Goal: Task Accomplishment & Management: Manage account settings

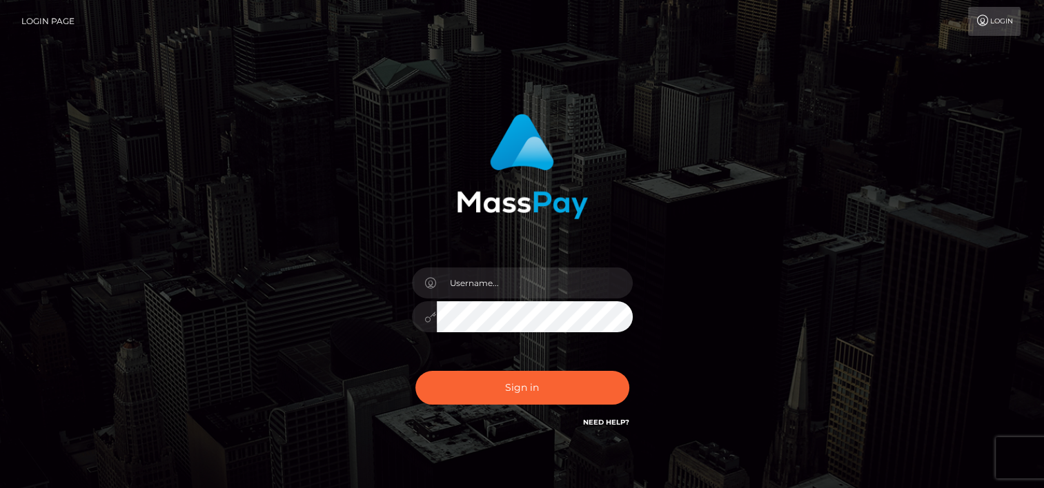
click at [540, 277] on input "text" at bounding box center [535, 283] width 196 height 31
type input "tammyk.cforth"
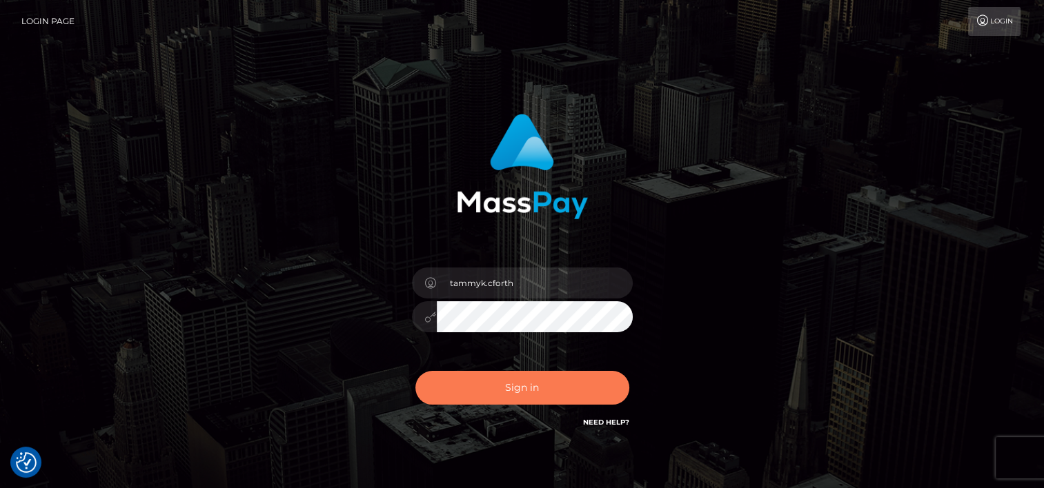
click at [526, 385] on button "Sign in" at bounding box center [522, 388] width 214 height 34
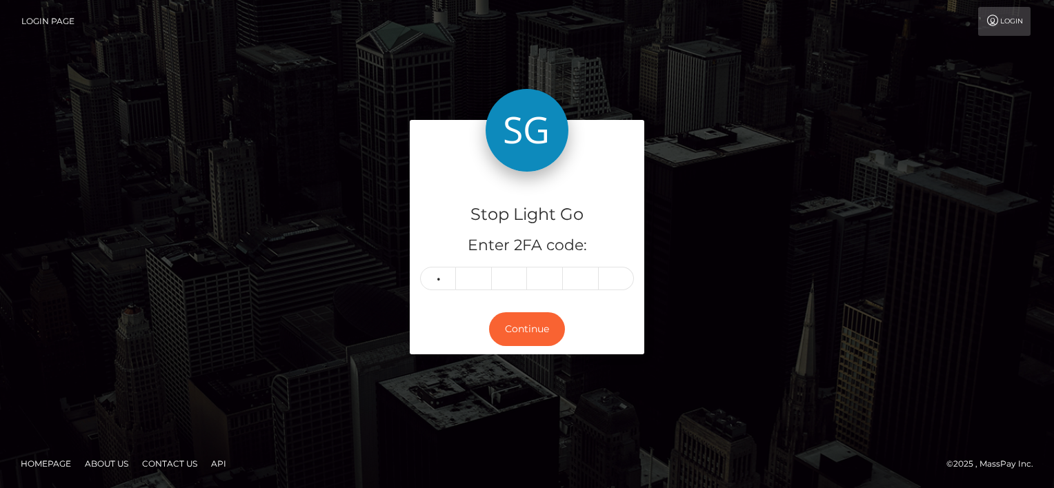
type input "0"
type input "4"
type input "8"
type input "0"
type input "9"
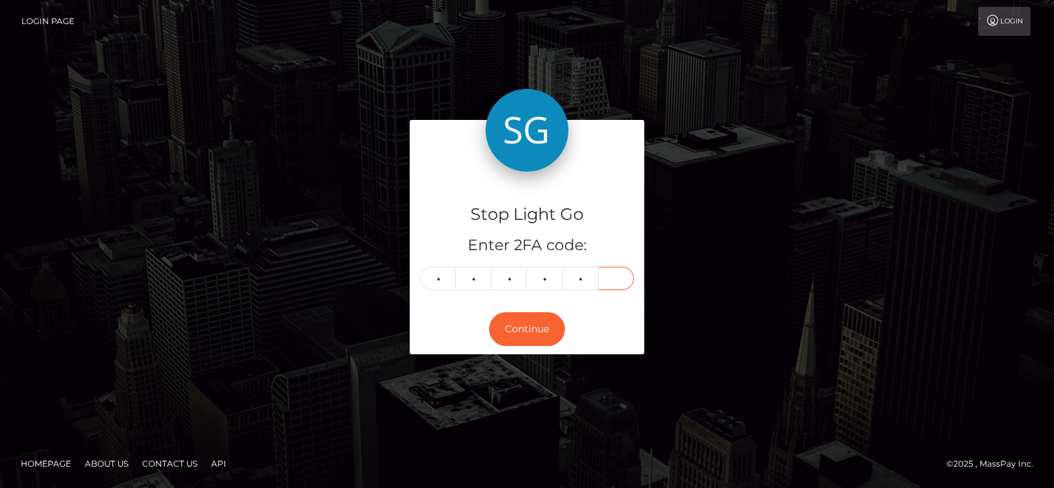
type input "3"
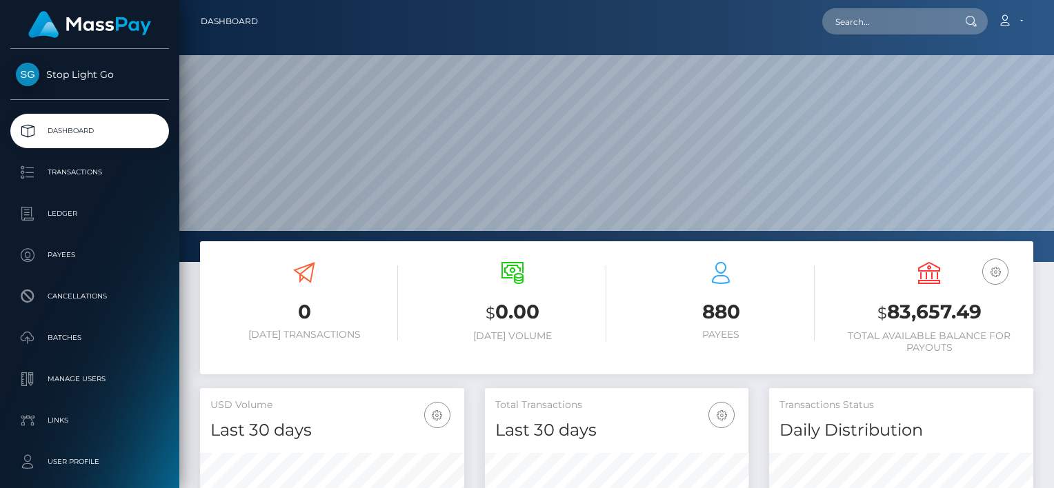
scroll to position [244, 264]
click at [30, 68] on span "Stop Light Go" at bounding box center [89, 74] width 159 height 12
click at [78, 74] on span "Stop Light Go" at bounding box center [89, 74] width 159 height 12
click at [101, 74] on span "Stop Light Go" at bounding box center [89, 74] width 159 height 12
click at [1019, 23] on link "Account" at bounding box center [1010, 21] width 41 height 29
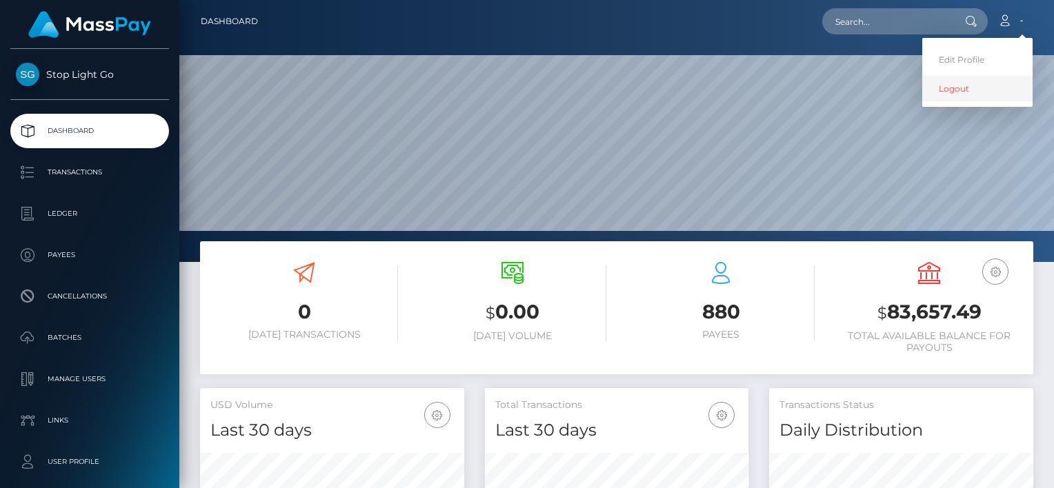
click at [956, 86] on link "Logout" at bounding box center [977, 89] width 110 height 26
